Goal: Information Seeking & Learning: Learn about a topic

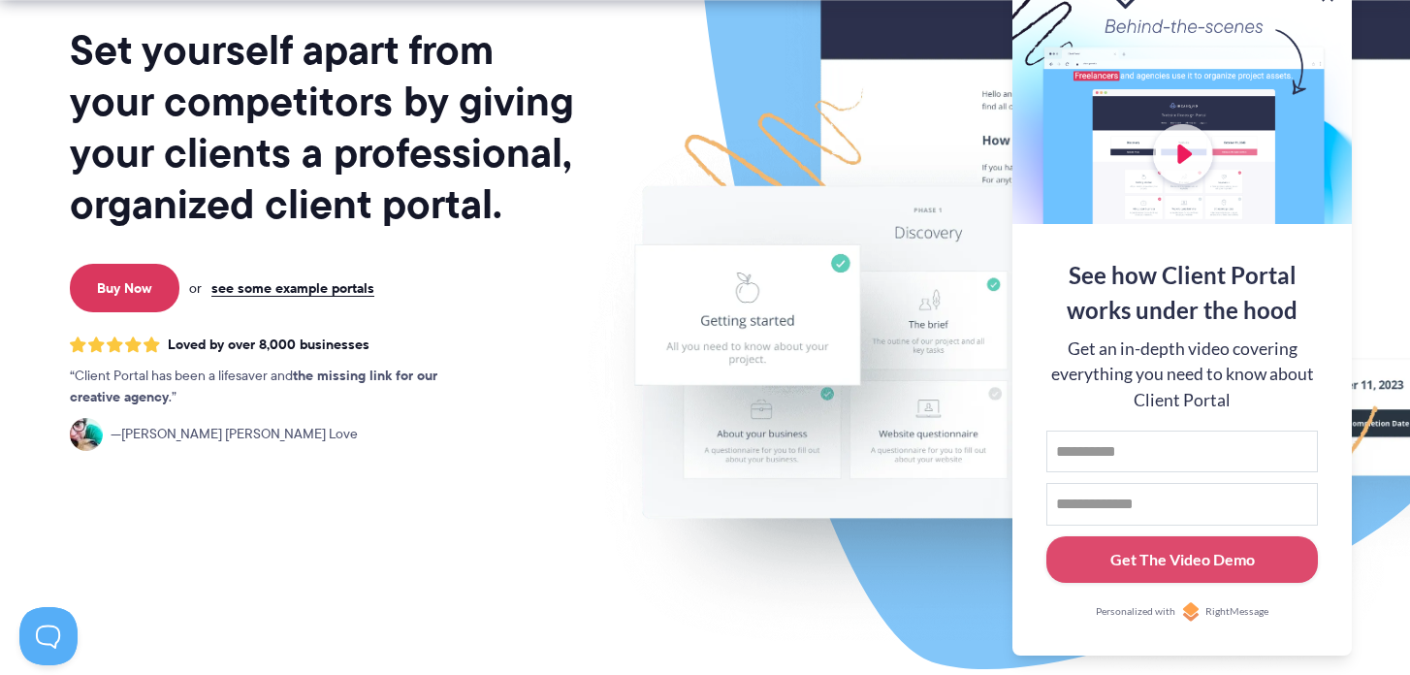
scroll to position [244, 0]
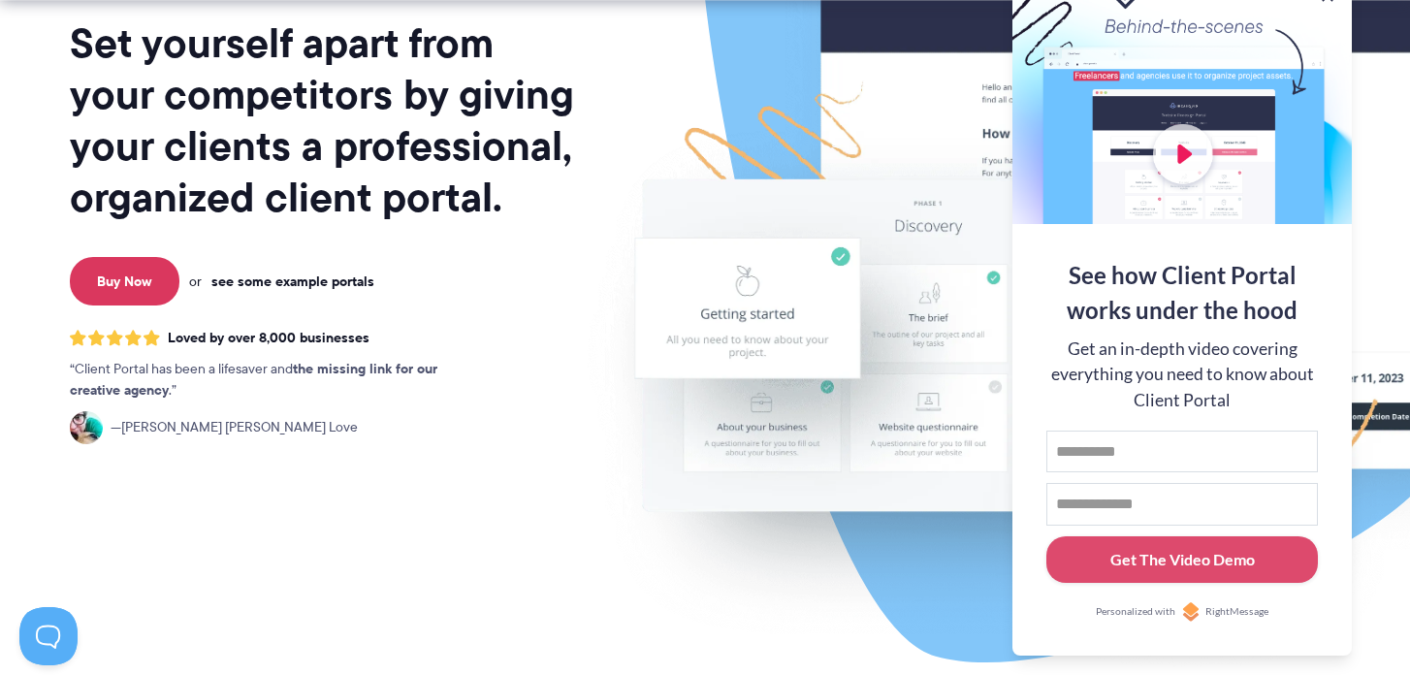
click at [330, 286] on link "see some example portals" at bounding box center [292, 280] width 163 height 17
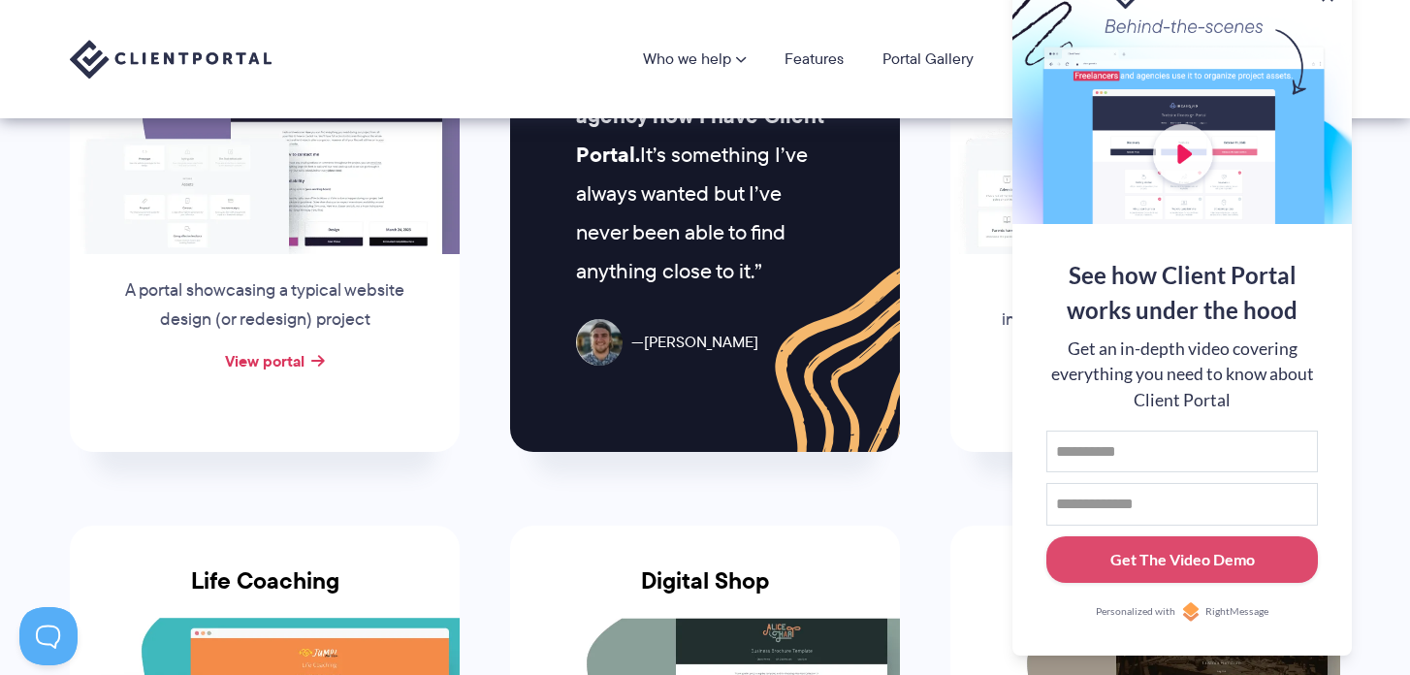
scroll to position [1024, 0]
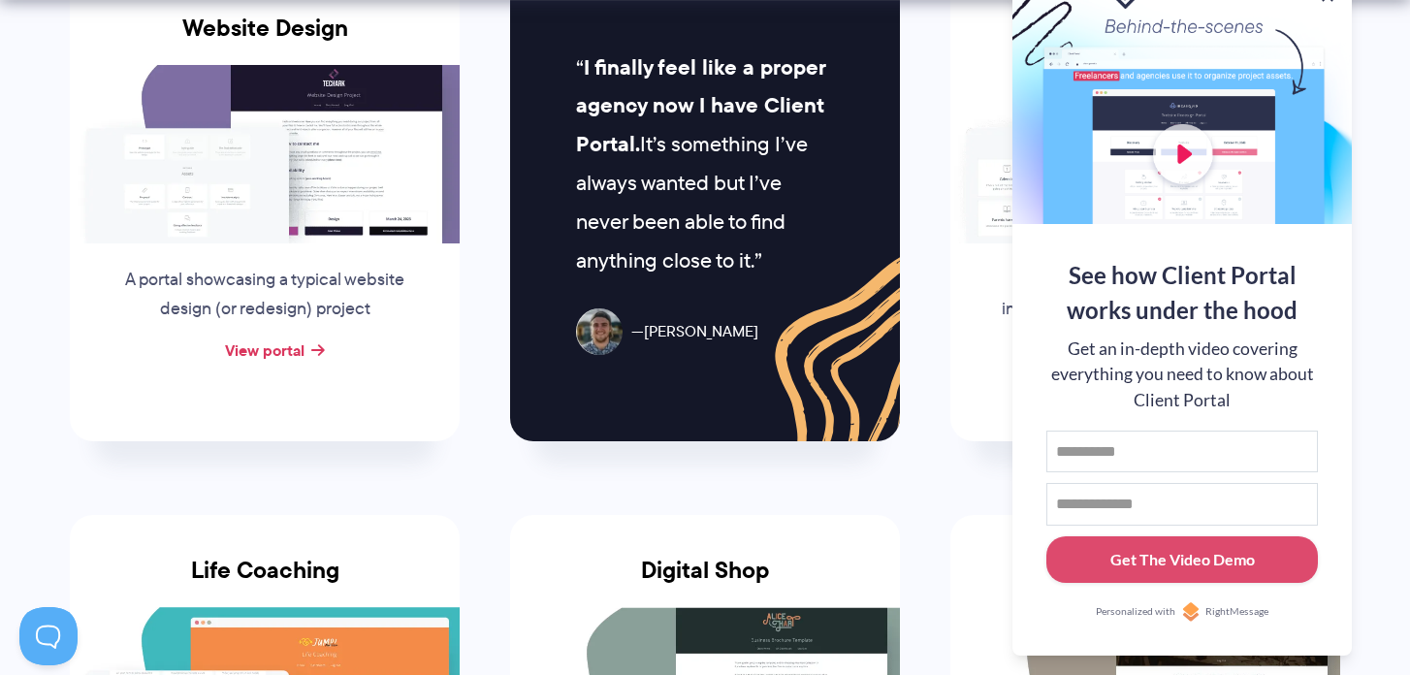
click at [1172, 203] on div at bounding box center [1181, 98] width 339 height 252
click at [1172, 157] on div at bounding box center [1181, 98] width 339 height 252
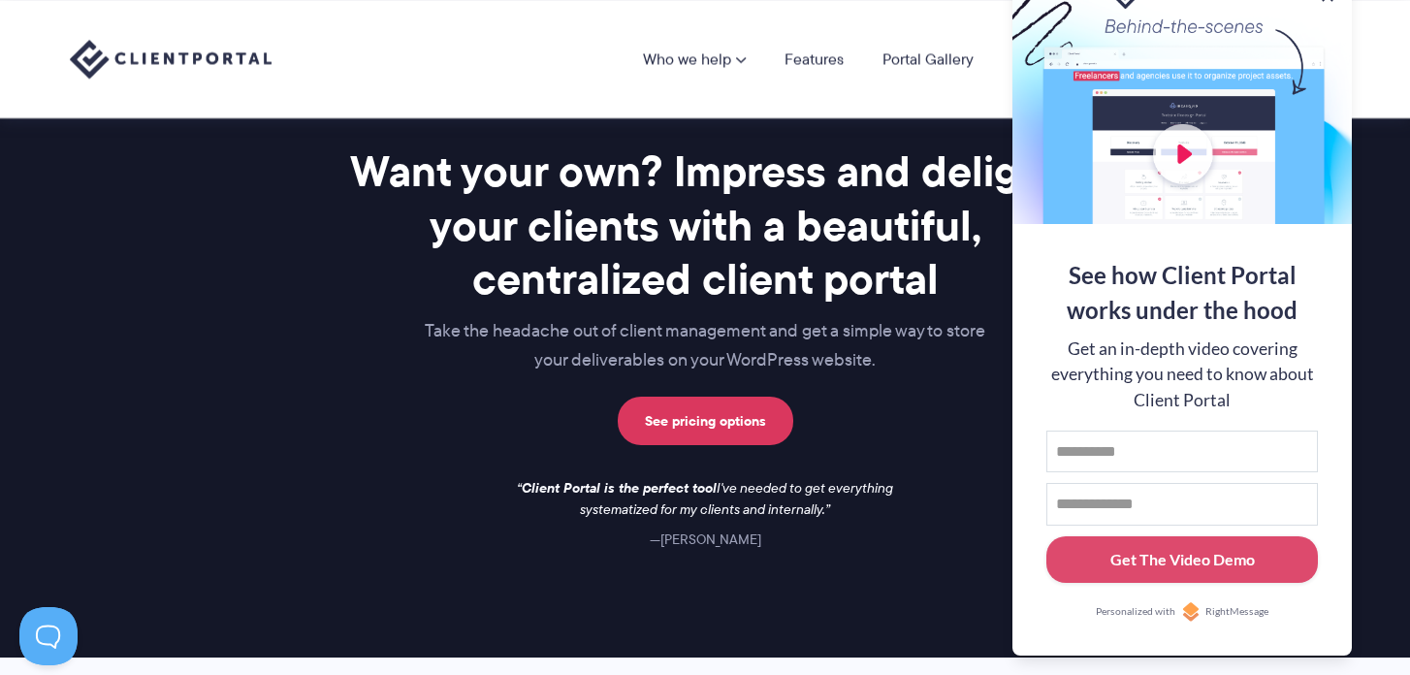
scroll to position [2611, 0]
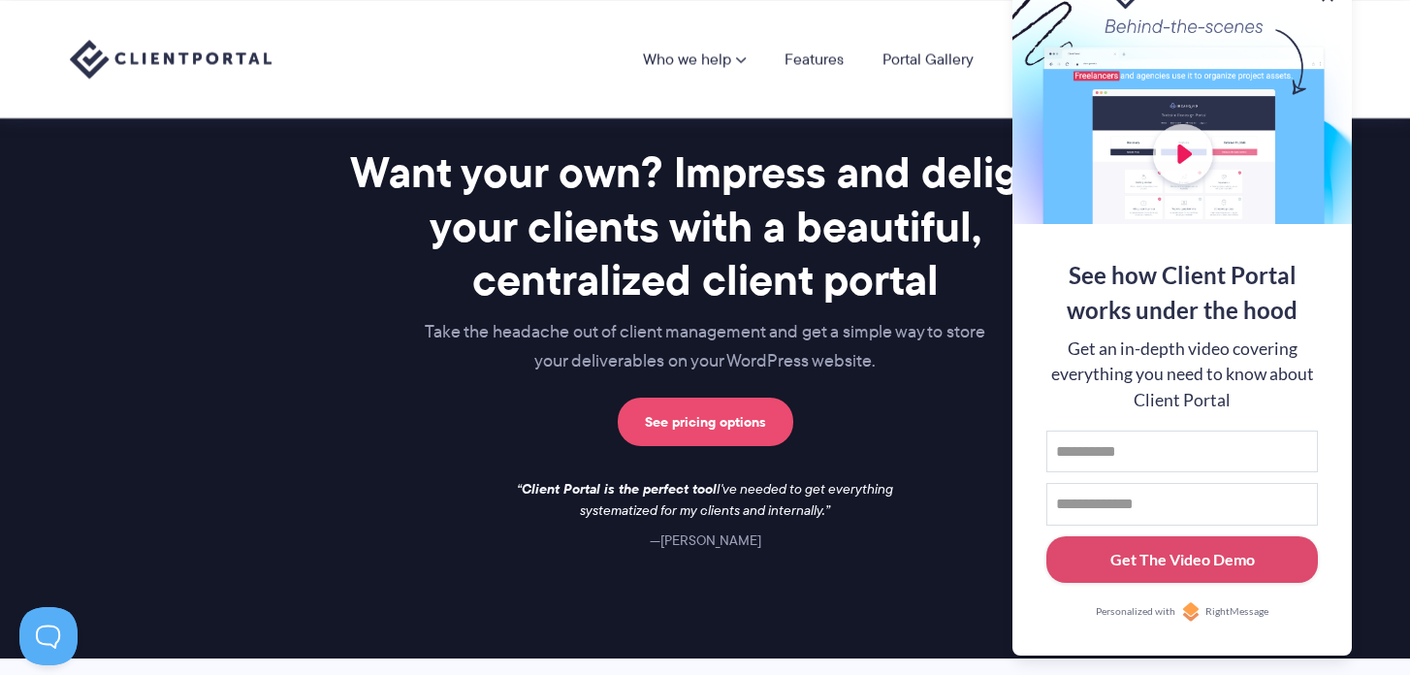
click at [652, 436] on link "See pricing options" at bounding box center [706, 422] width 176 height 48
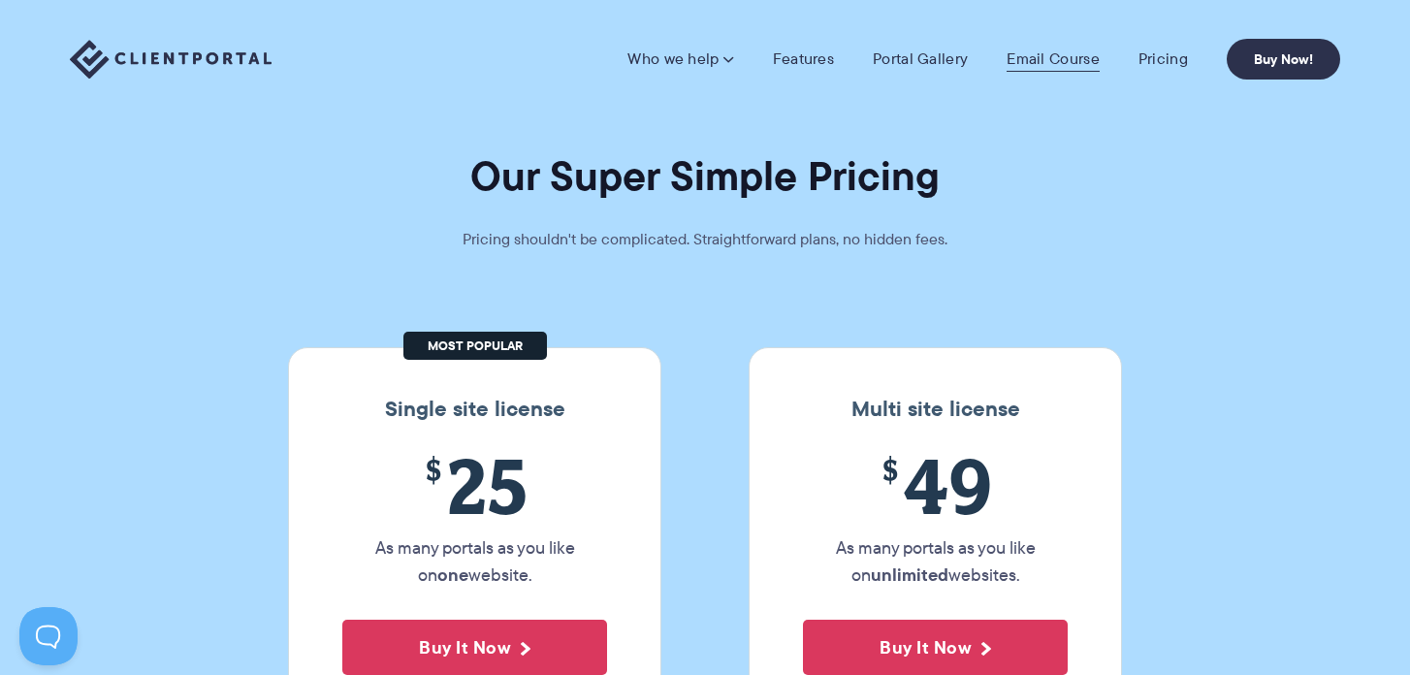
click at [1042, 63] on link "Email Course" at bounding box center [1053, 58] width 93 height 19
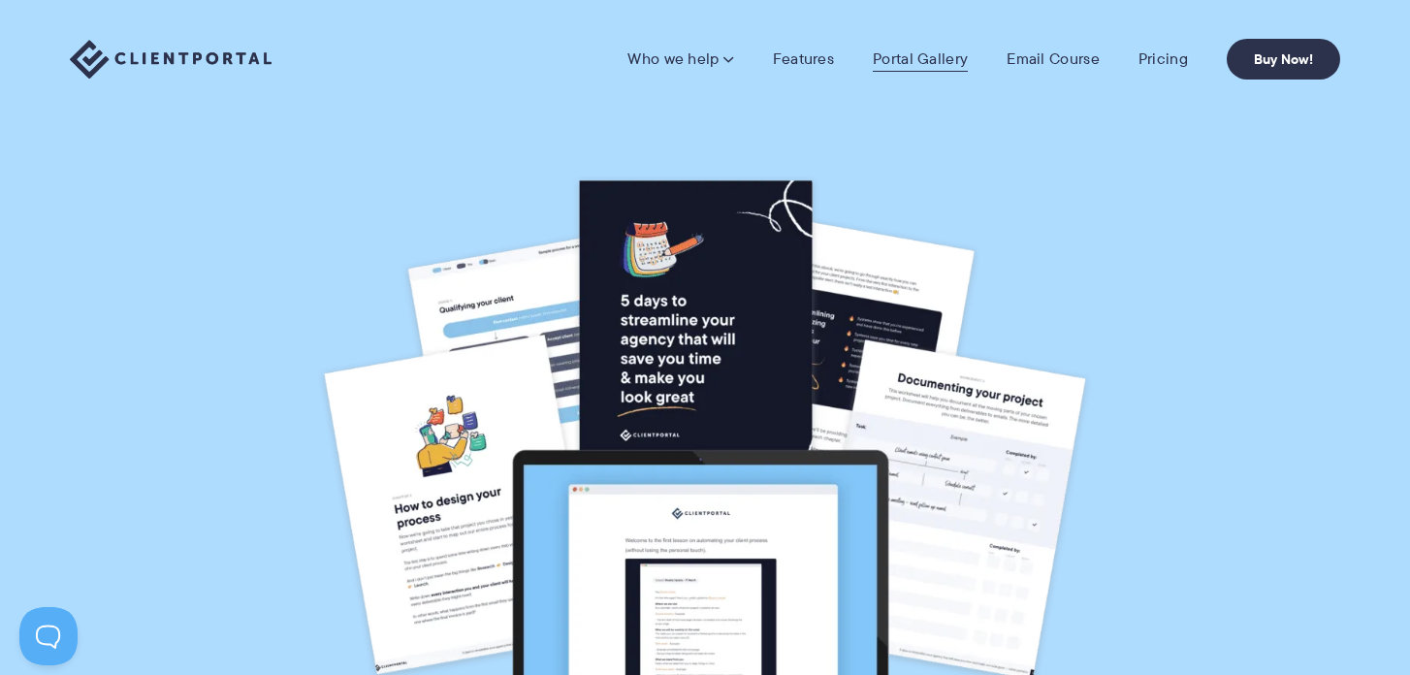
click at [915, 58] on link "Portal Gallery" at bounding box center [920, 58] width 95 height 19
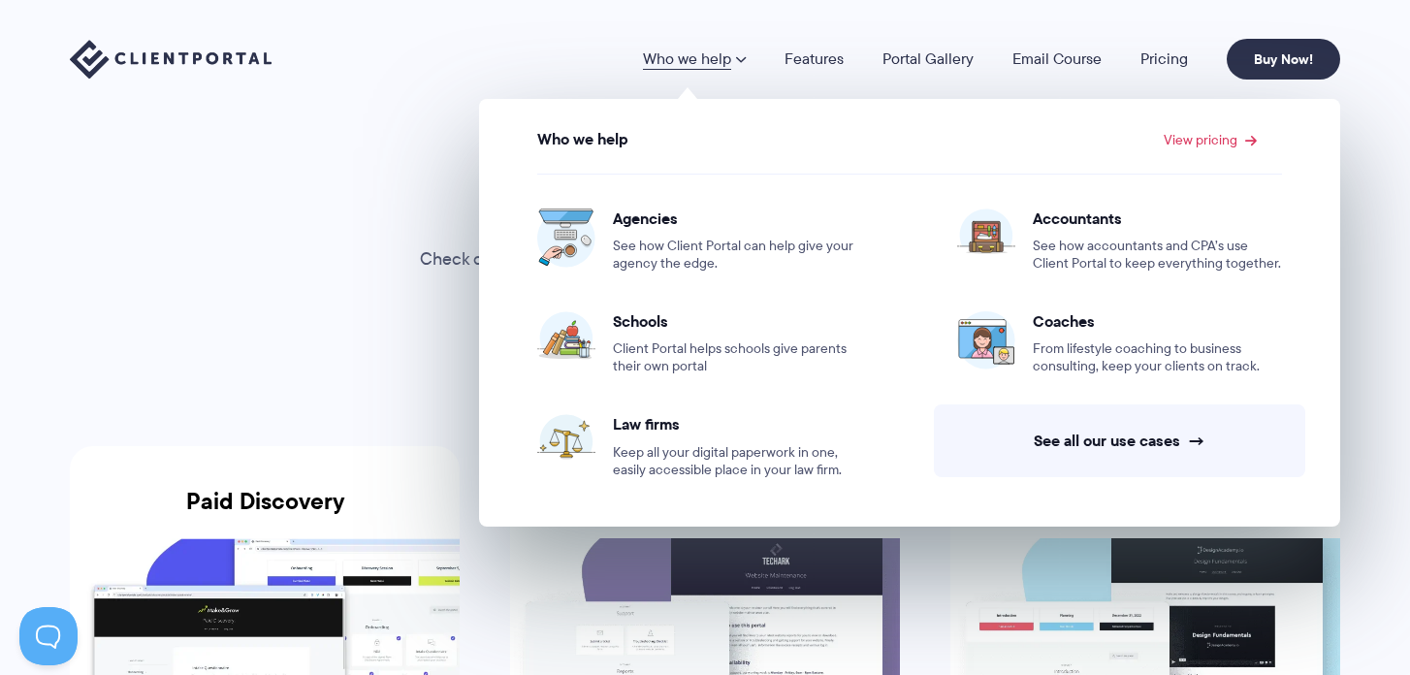
click at [729, 54] on link "Who we help" at bounding box center [694, 59] width 103 height 16
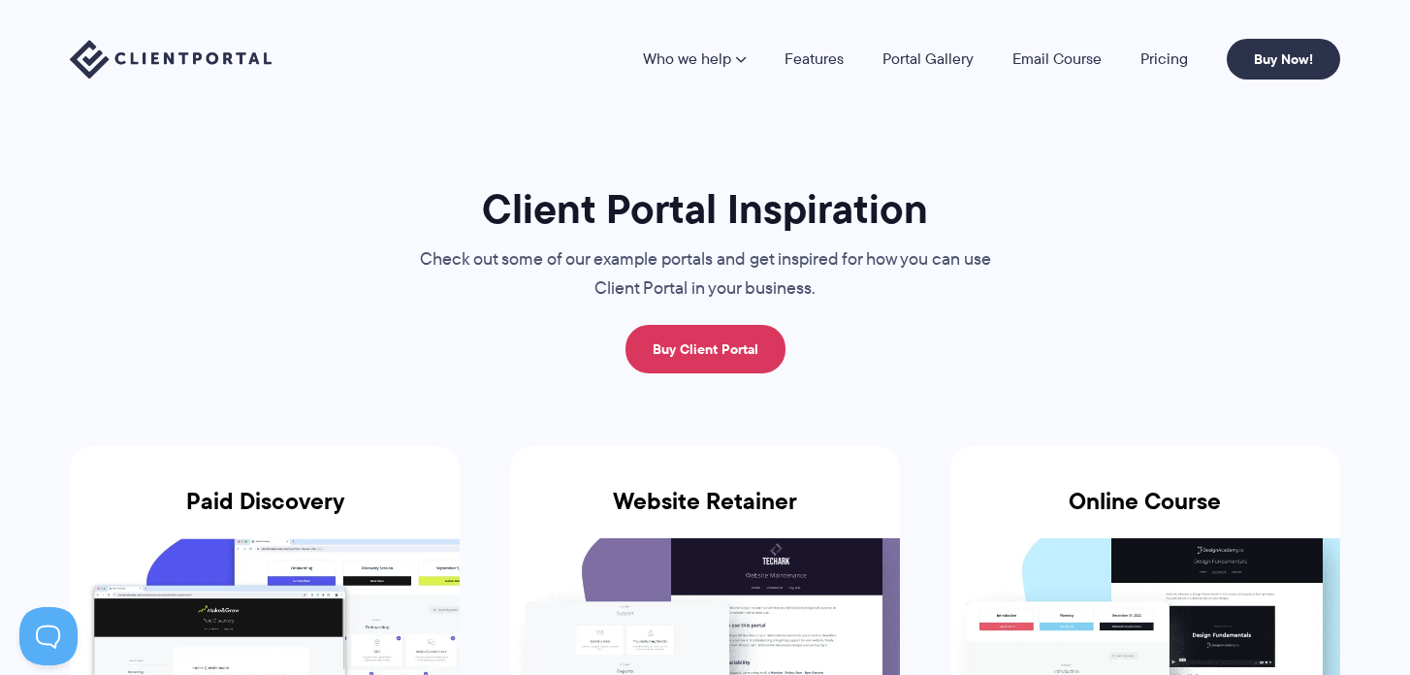
click at [729, 54] on link "Who we help" at bounding box center [694, 59] width 103 height 16
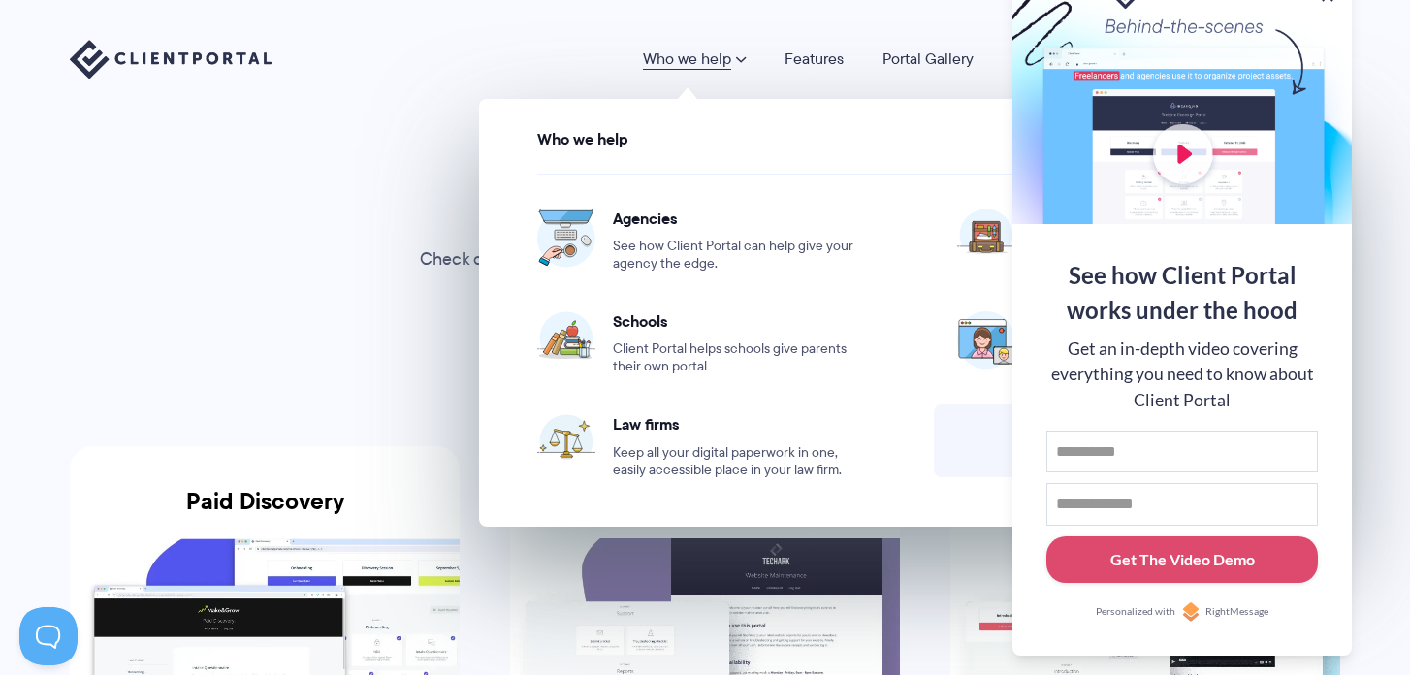
click at [716, 67] on link "Who we help" at bounding box center [694, 59] width 103 height 16
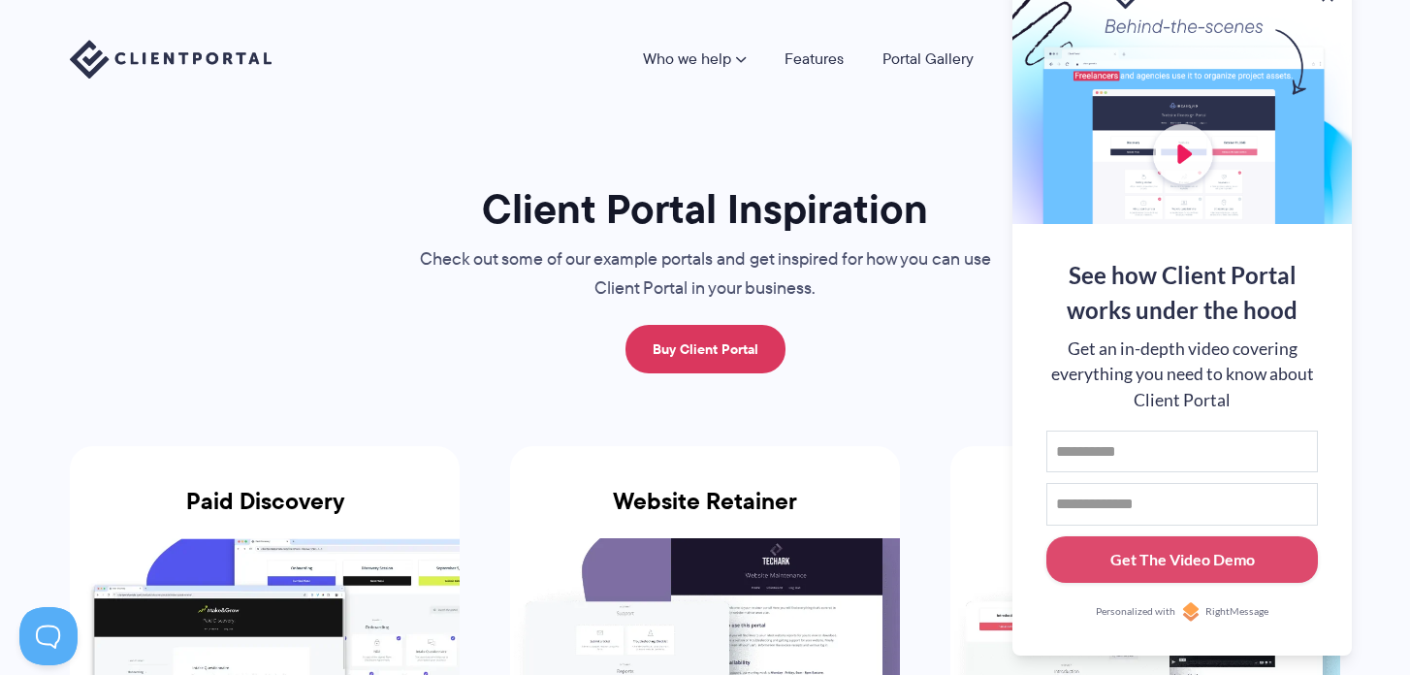
click at [716, 67] on link "Who we help" at bounding box center [694, 59] width 103 height 16
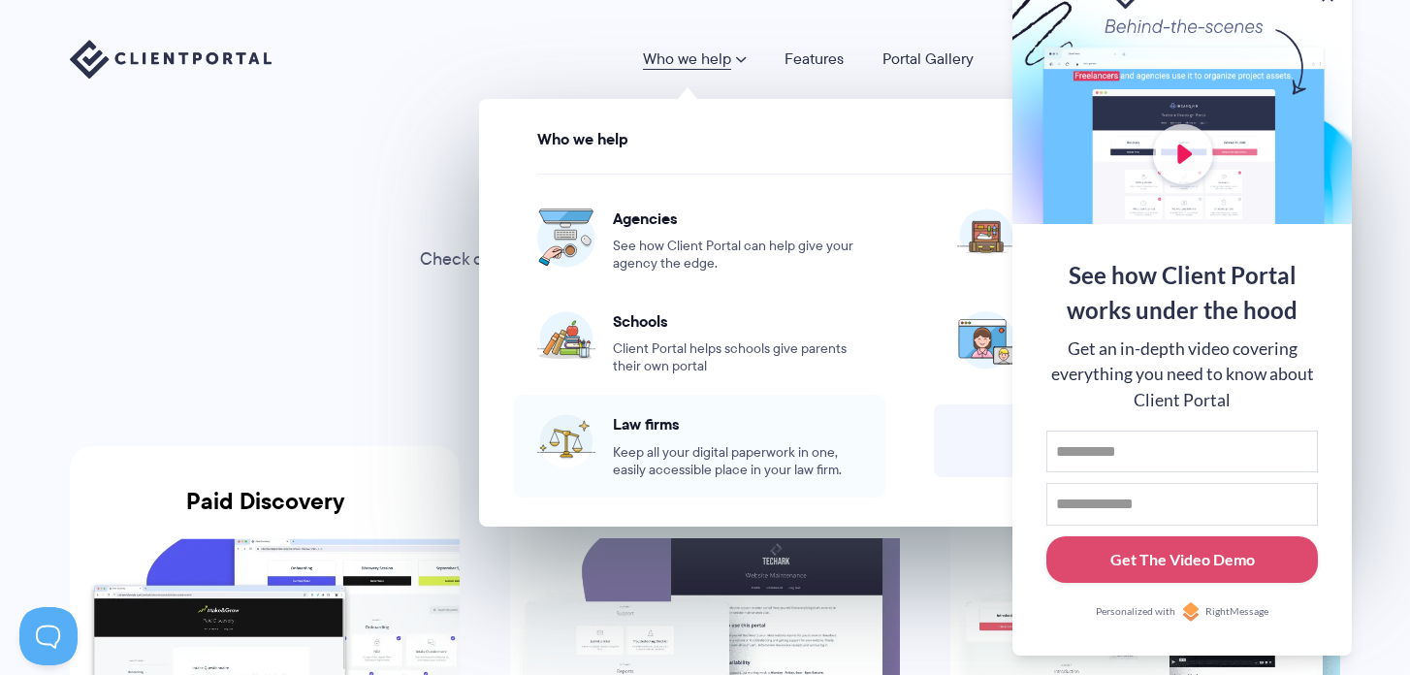
click at [649, 446] on span "Keep all your digital paperwork in one, easily accessible place in your law fir…" at bounding box center [737, 461] width 249 height 35
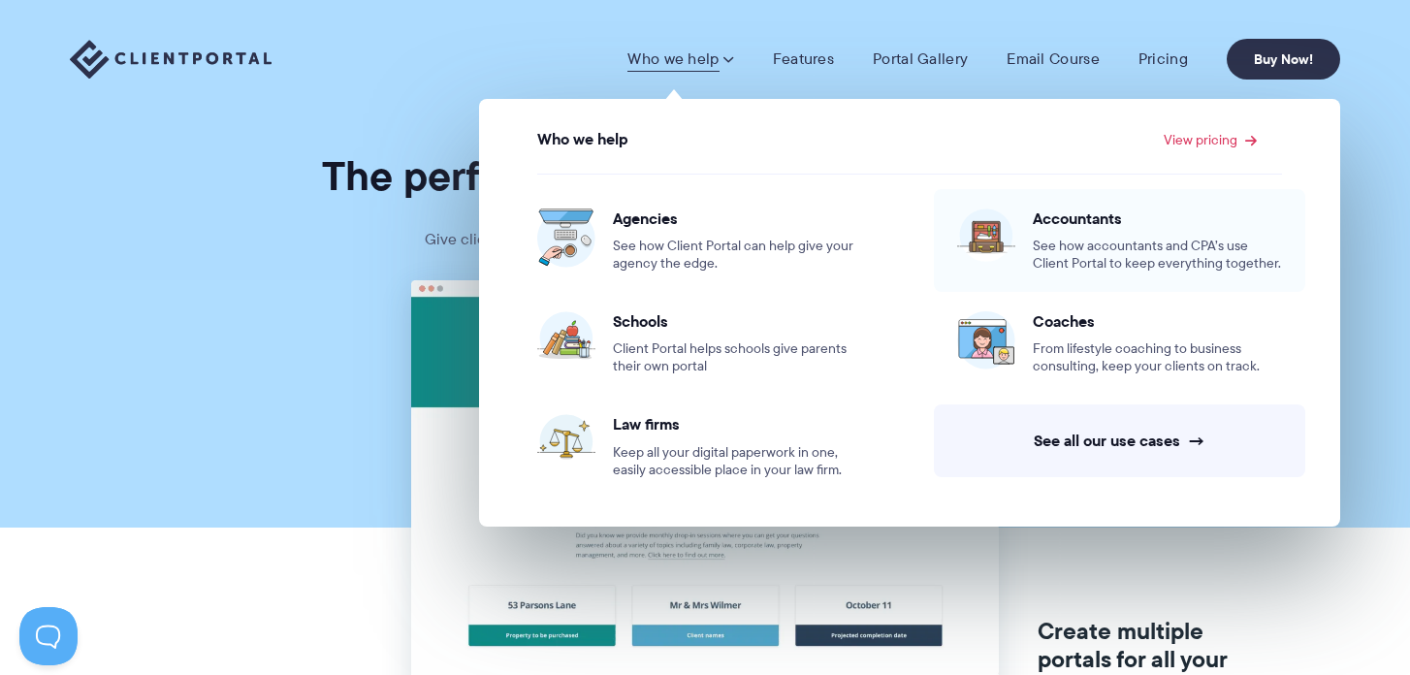
click at [1034, 233] on div "Accountants See how accountants and CPA’s use Client Portal to keep everything …" at bounding box center [1157, 240] width 249 height 64
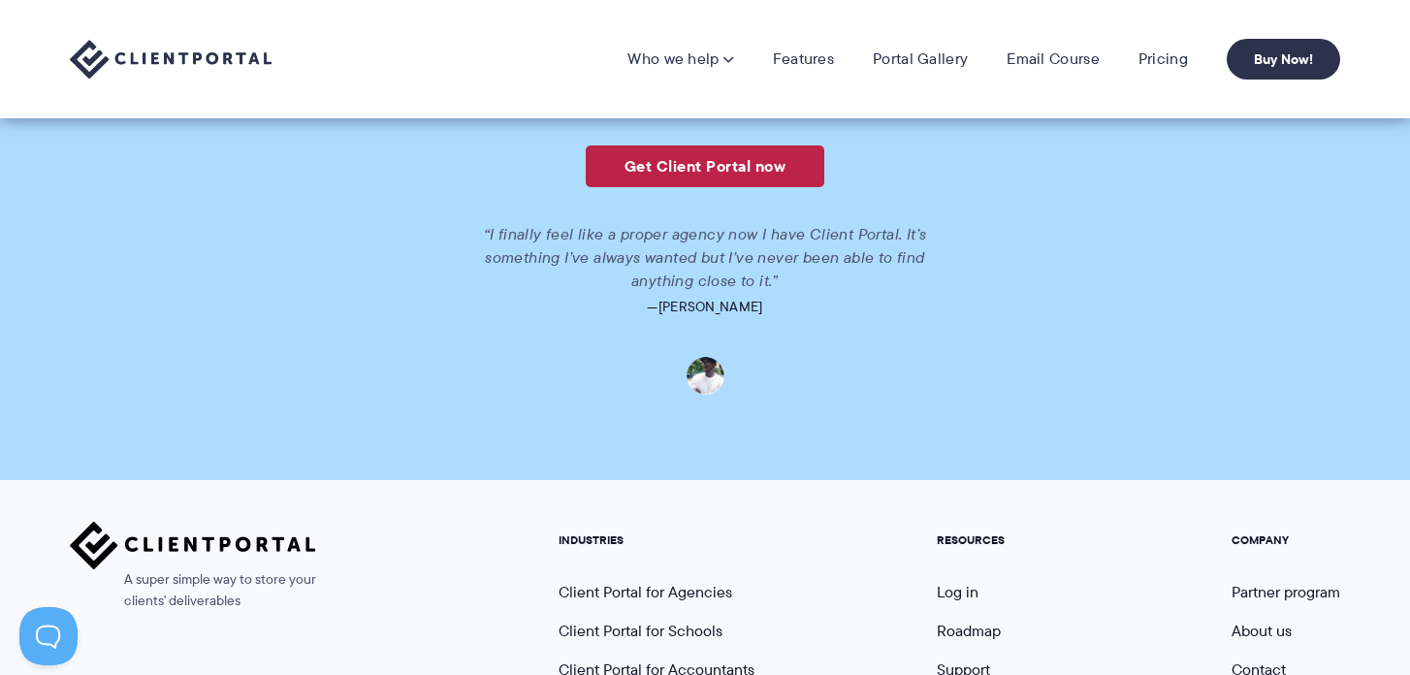
scroll to position [4315, 0]
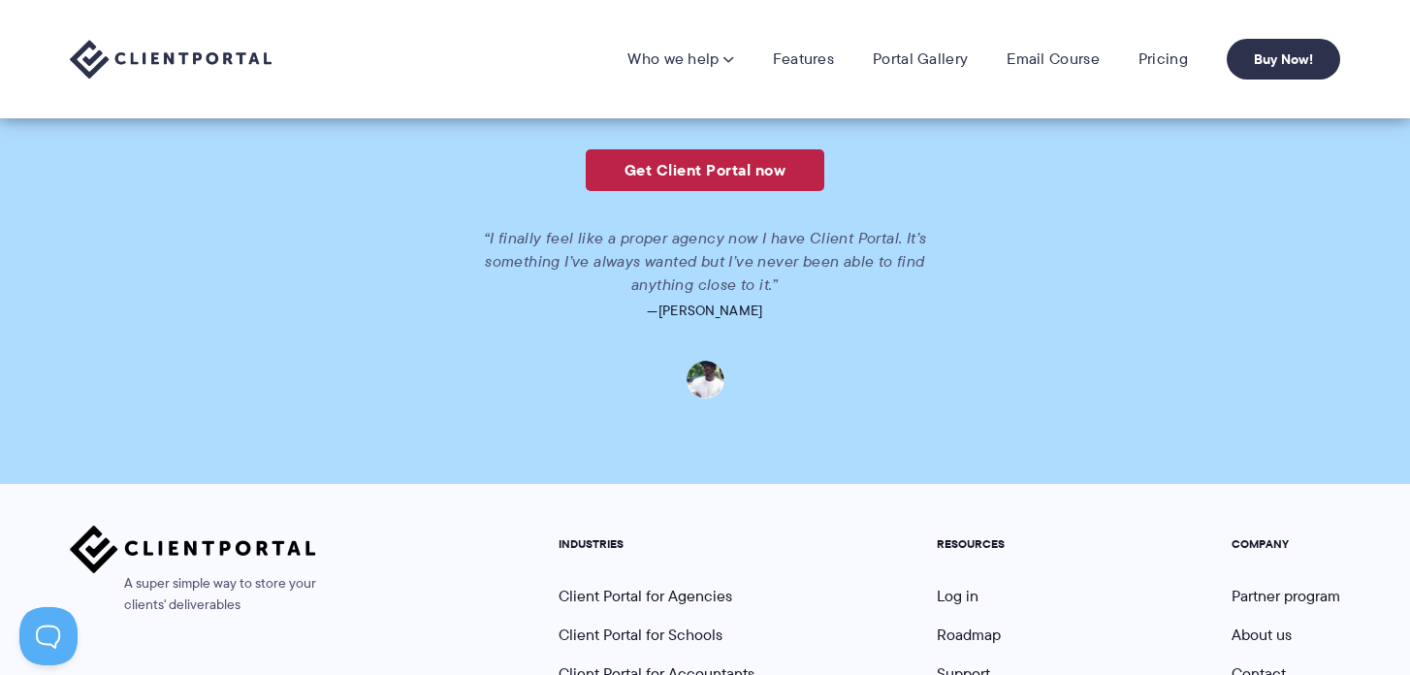
click at [734, 166] on link "Get Client Portal now" at bounding box center [705, 170] width 239 height 42
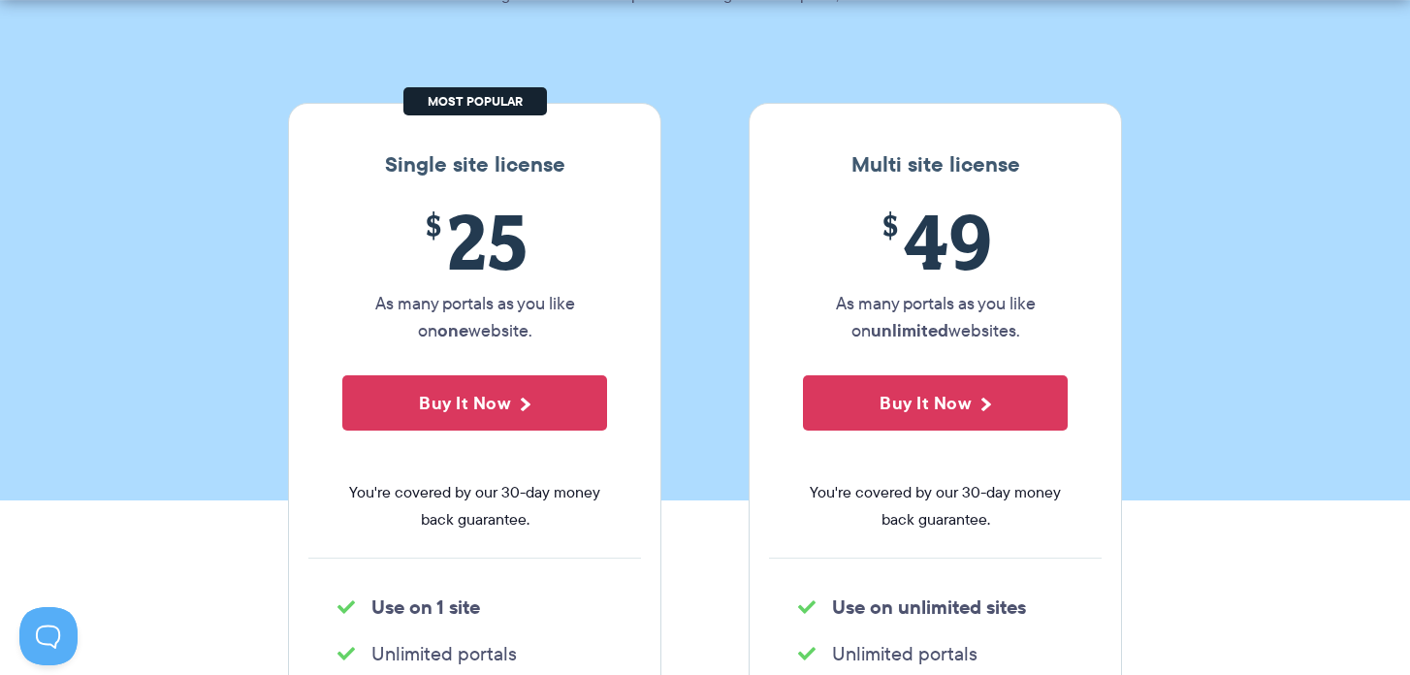
scroll to position [301, 0]
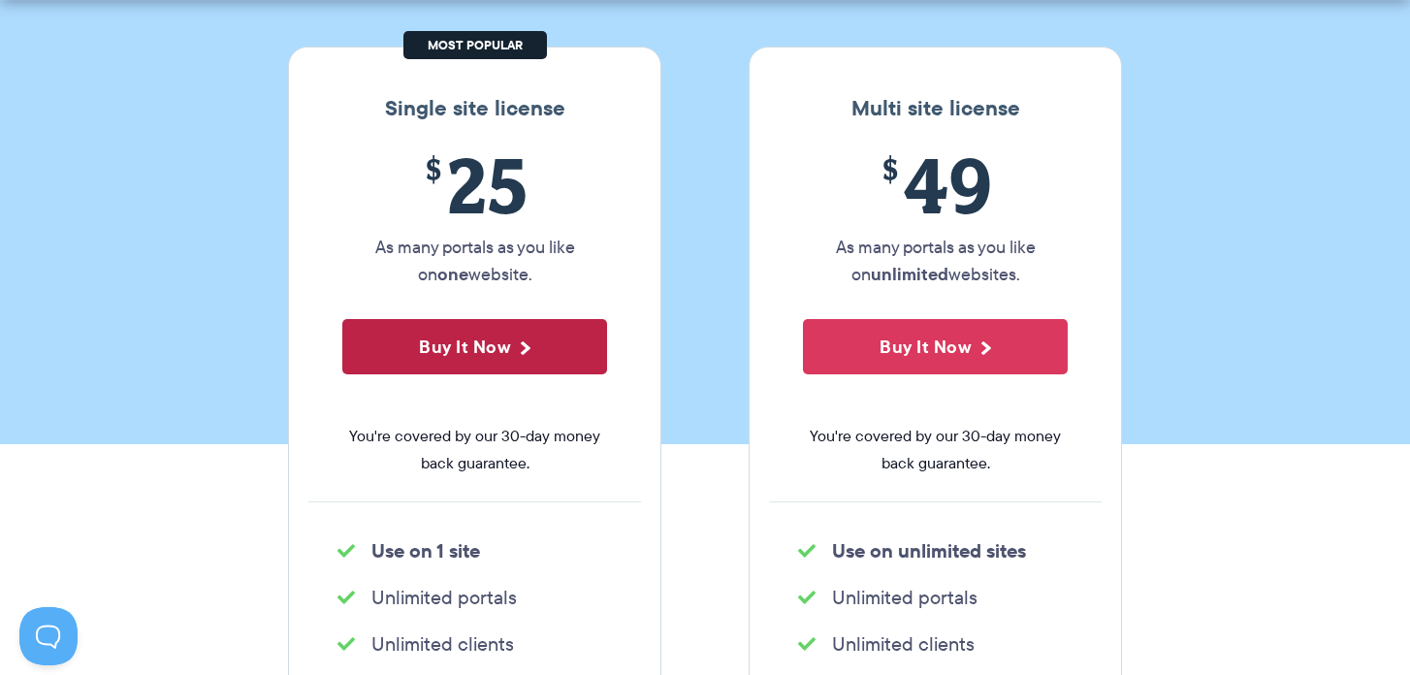
click at [459, 362] on button "Buy It Now" at bounding box center [474, 346] width 265 height 55
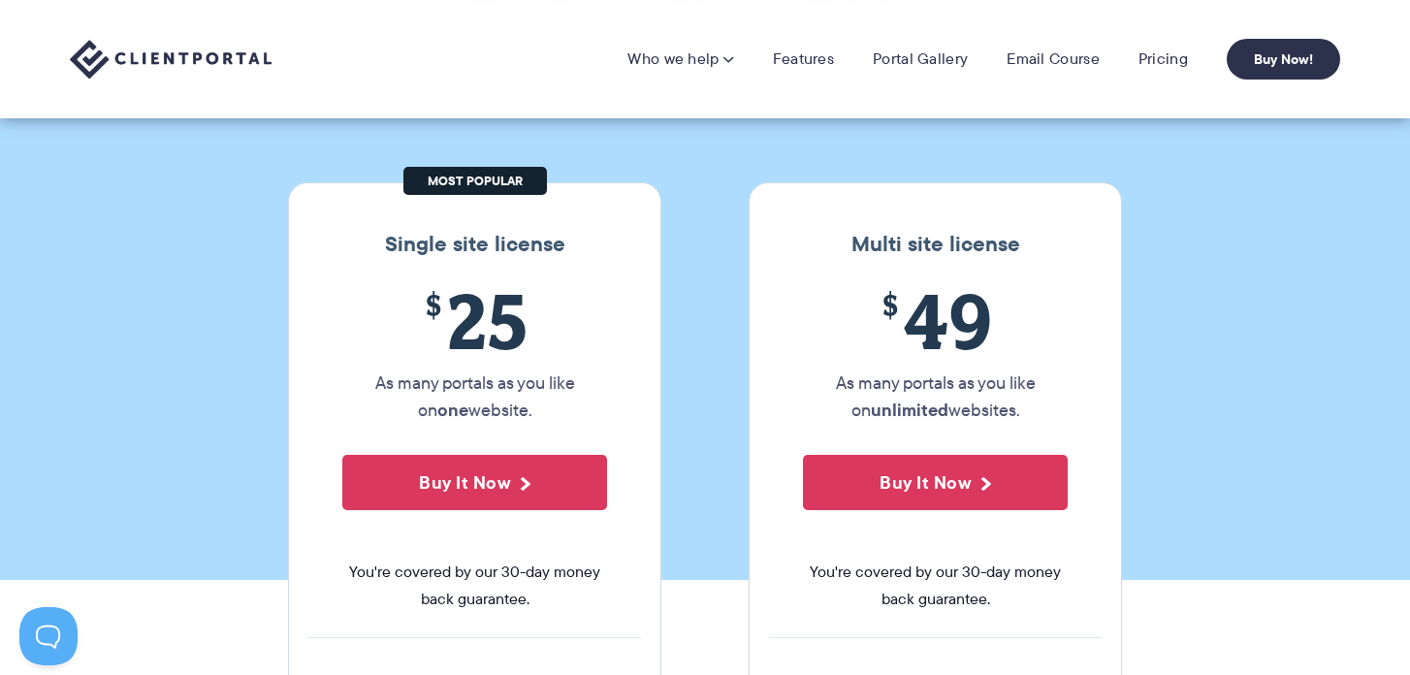
scroll to position [0, 0]
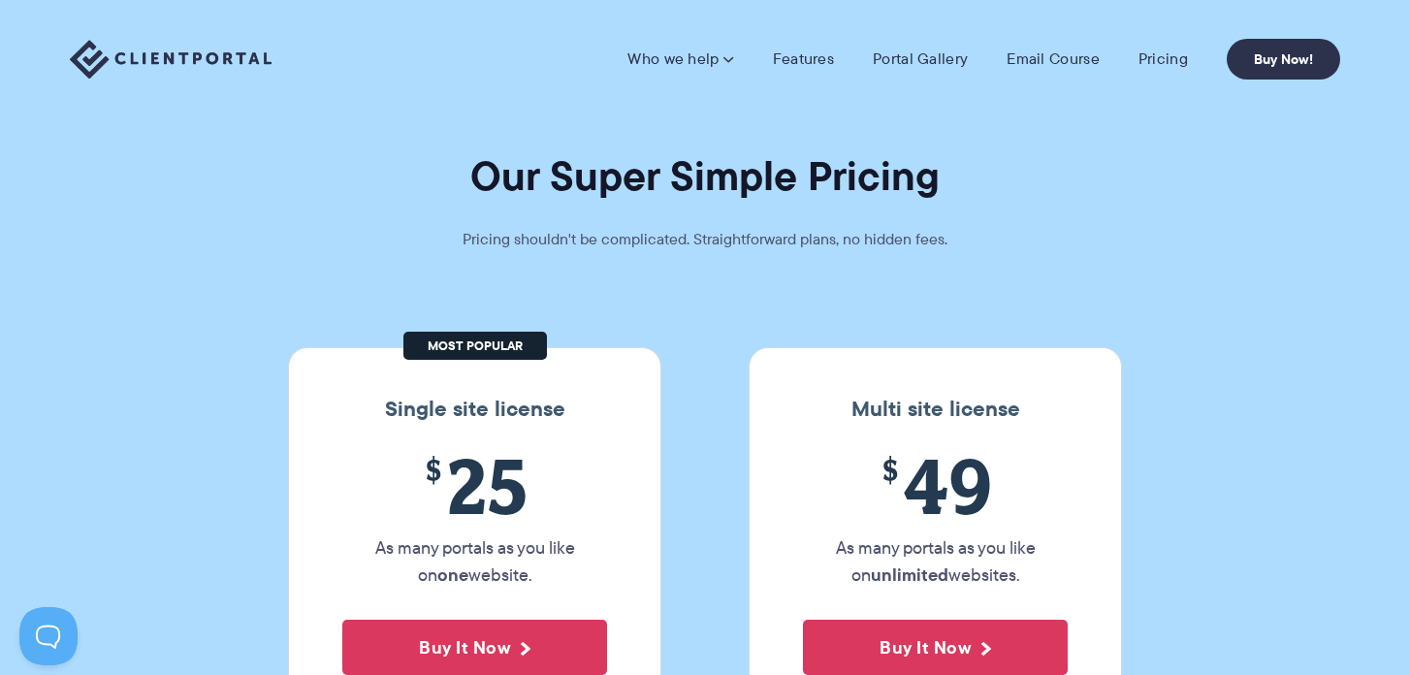
click at [235, 68] on img at bounding box center [171, 60] width 202 height 40
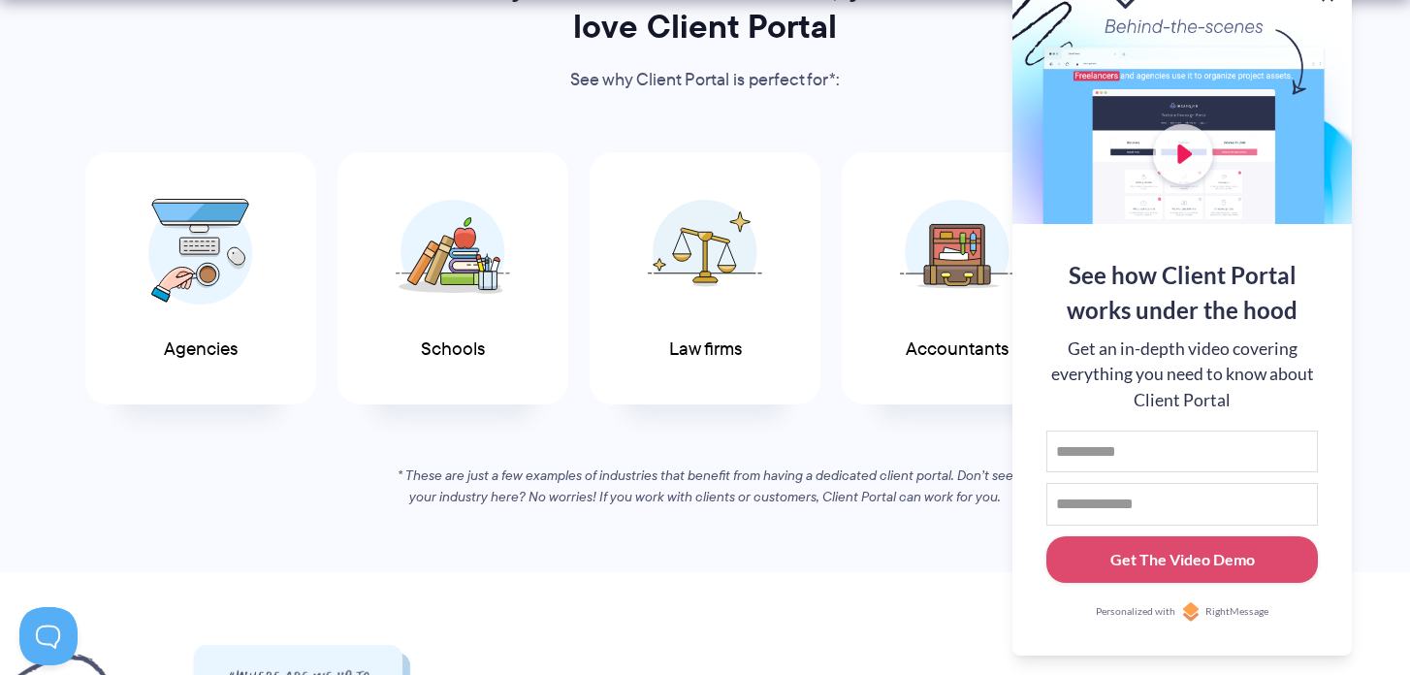
scroll to position [1046, 0]
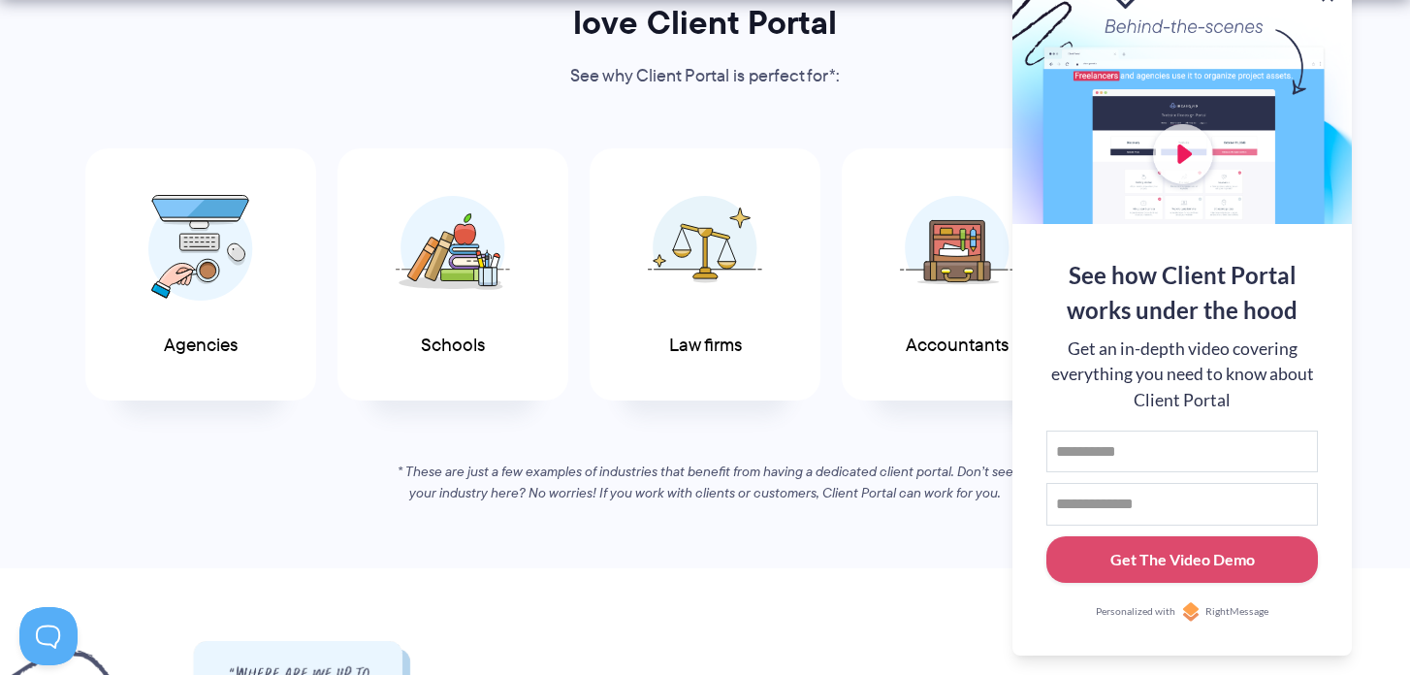
click at [1177, 165] on div at bounding box center [1181, 98] width 339 height 252
click at [1152, 458] on input "First name" at bounding box center [1182, 452] width 272 height 43
type input "****"
type input "*"
type input "**********"
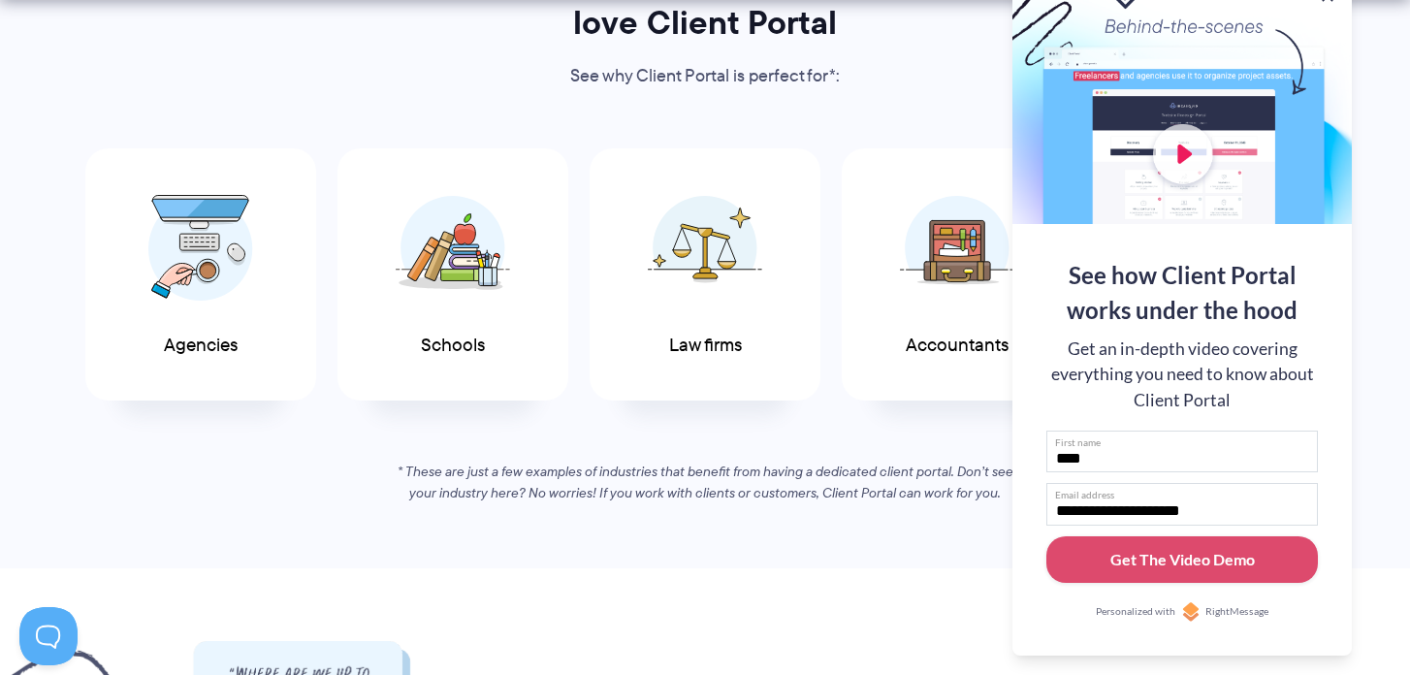
click at [1046, 536] on button "Get The Video Demo" at bounding box center [1182, 560] width 272 height 48
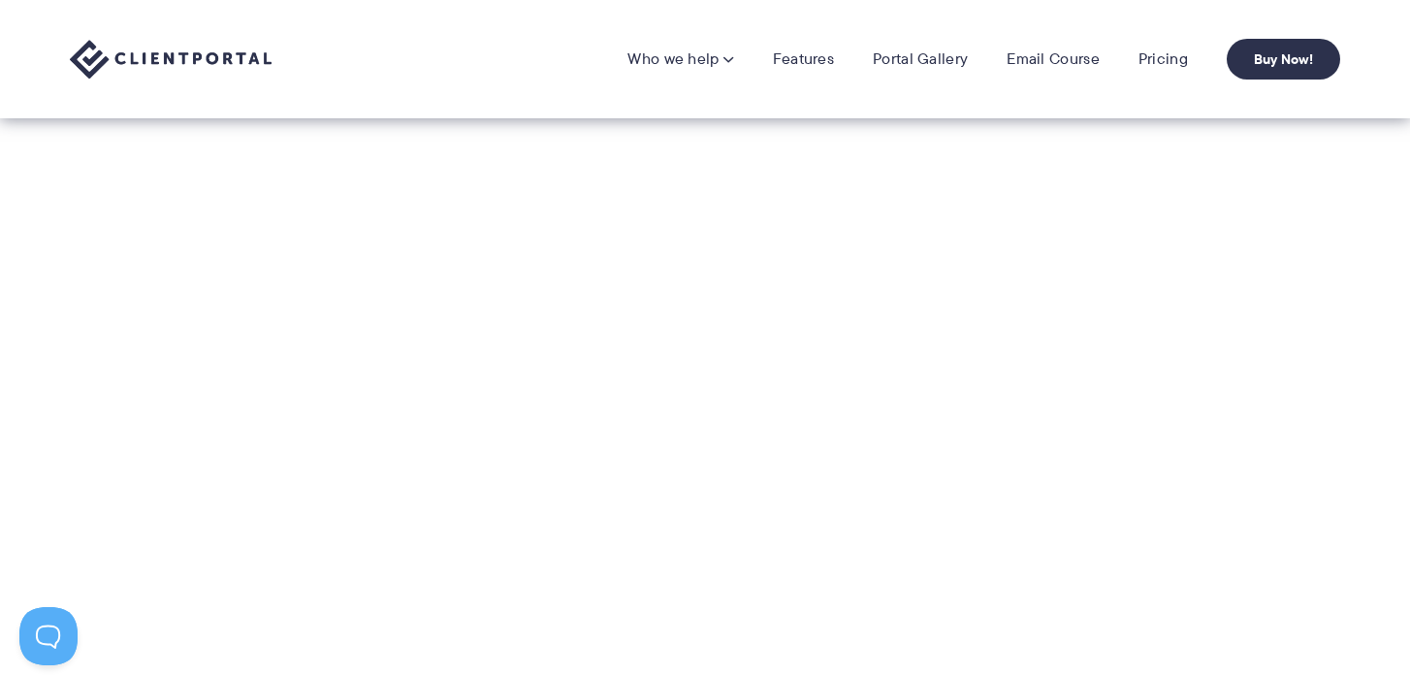
scroll to position [426, 0]
click at [1105, 144] on section "Thanks for watching the demo. I look forward to seeing how Client Portal change…" at bounding box center [705, 431] width 1410 height 668
